Goal: Find specific page/section: Find specific page/section

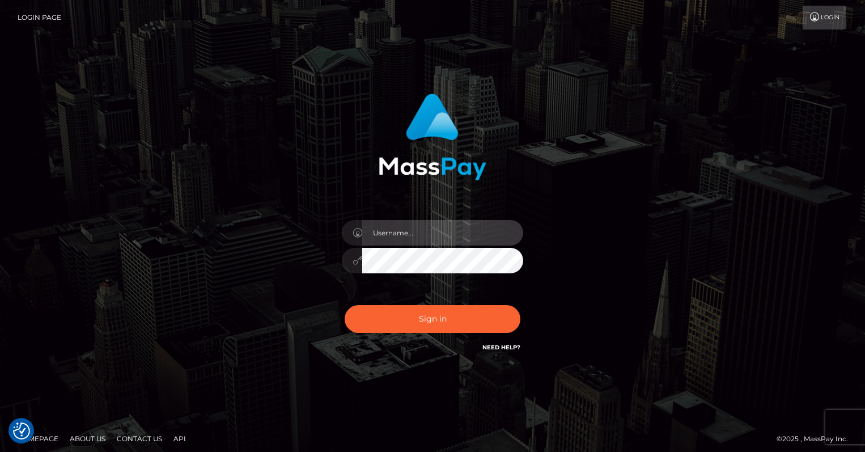
click at [439, 227] on input "text" at bounding box center [442, 233] width 161 height 26
type input "oli.fanvue"
click at [441, 235] on input "text" at bounding box center [442, 233] width 161 height 26
type input "oli.fanvue"
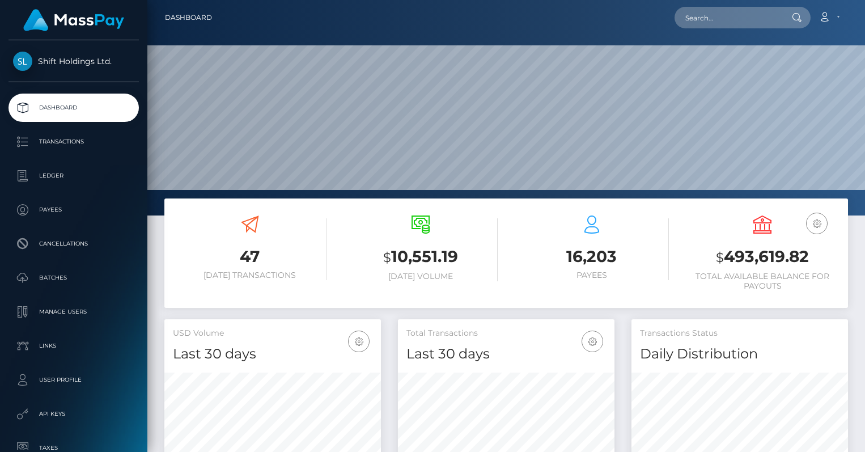
scroll to position [201, 217]
click at [733, 19] on input "text" at bounding box center [728, 18] width 107 height 22
paste input "[EMAIL_ADDRESS][DOMAIN_NAME]"
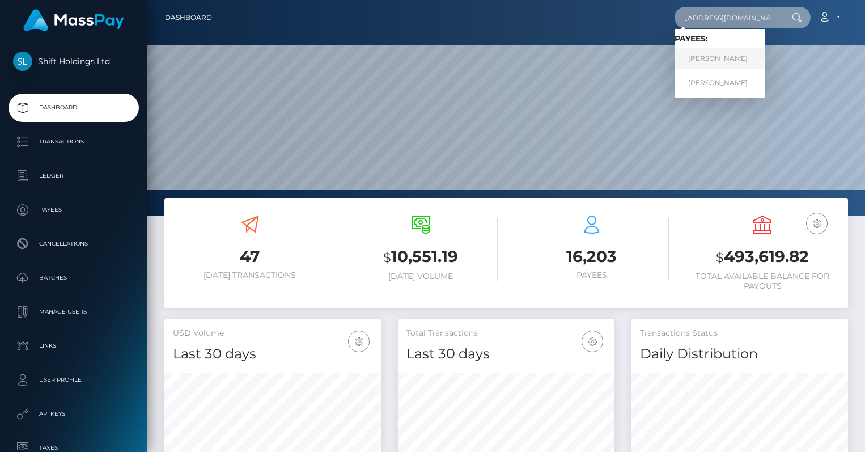
type input "[EMAIL_ADDRESS][DOMAIN_NAME]"
click at [732, 54] on link "[PERSON_NAME]" at bounding box center [720, 58] width 91 height 21
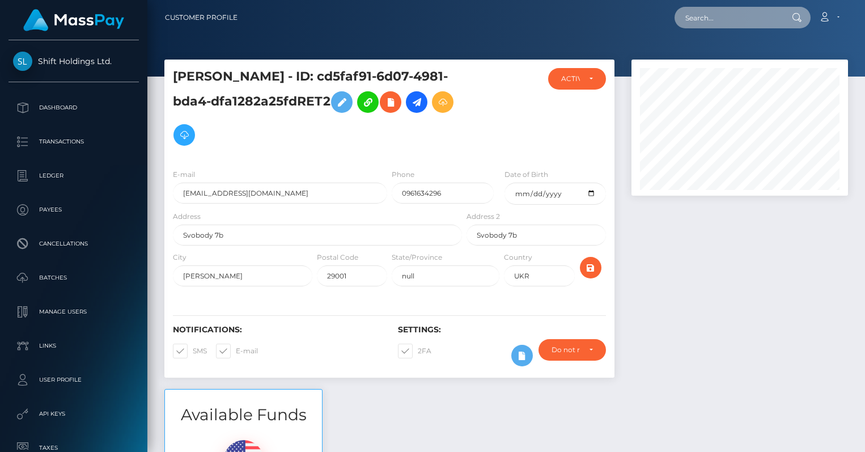
click at [719, 18] on input "text" at bounding box center [728, 18] width 107 height 22
paste input "[EMAIL_ADDRESS][DOMAIN_NAME]"
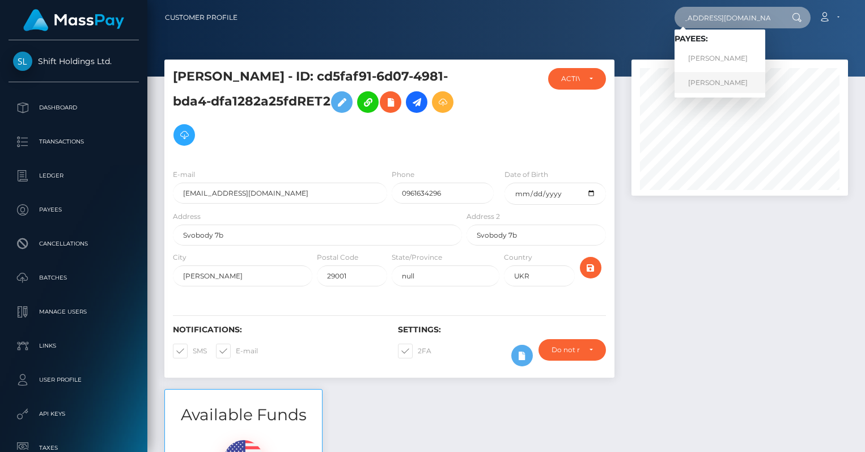
type input "andreyzaremba95@gmail.com"
click at [725, 80] on link "Andrii Zaremba" at bounding box center [720, 82] width 91 height 21
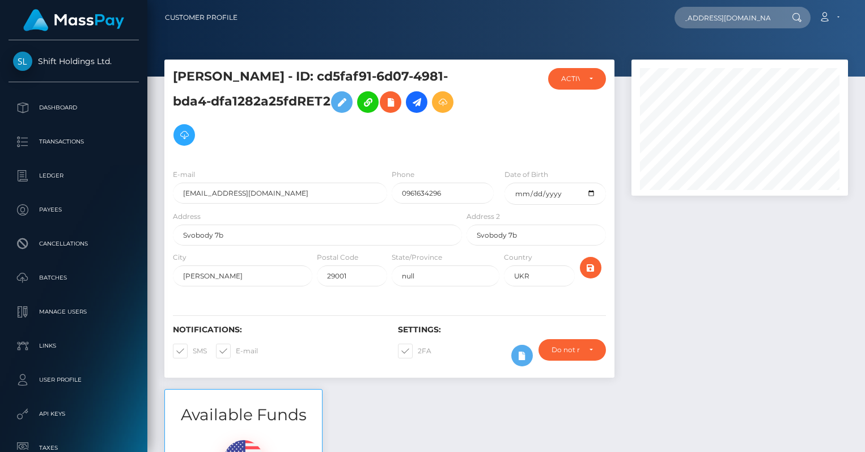
scroll to position [0, 0]
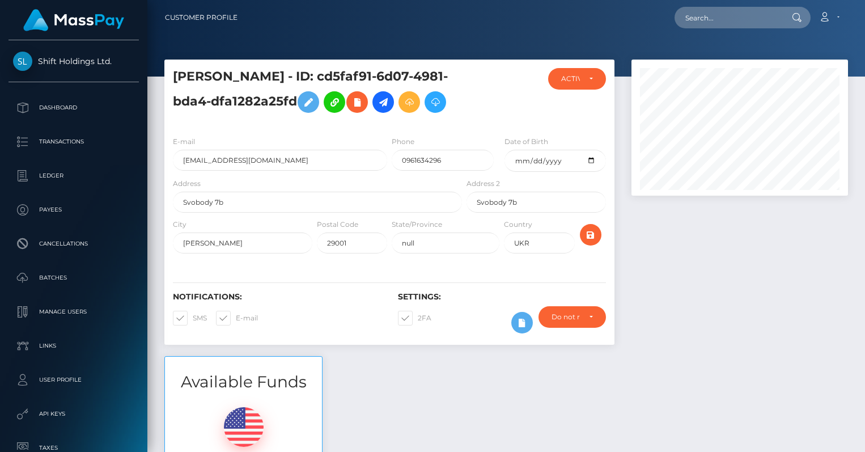
scroll to position [92, 0]
